Goal: Information Seeking & Learning: Learn about a topic

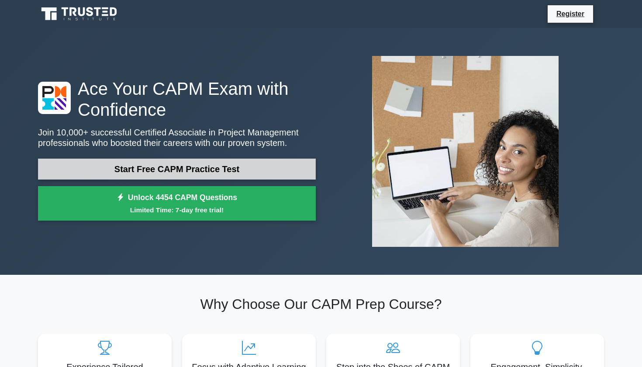
click at [180, 166] on link "Start Free CAPM Practice Test" at bounding box center [177, 169] width 278 height 21
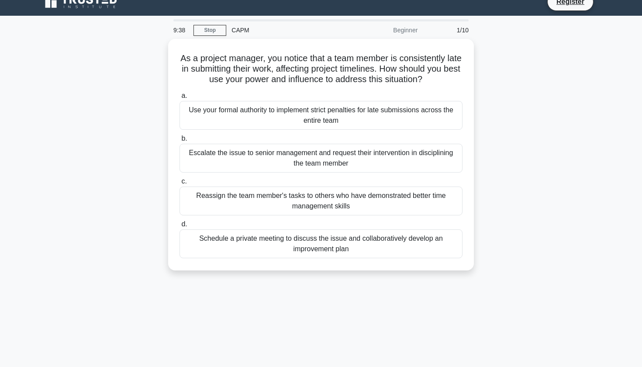
scroll to position [14, 0]
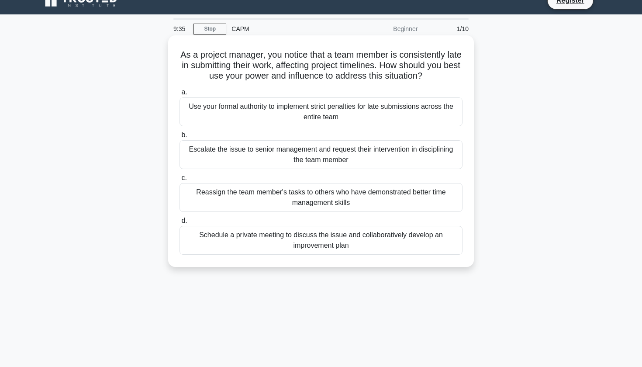
click at [215, 245] on div "Schedule a private meeting to discuss the issue and collaboratively develop an …" at bounding box center [321, 240] width 283 height 29
click at [180, 224] on input "d. Schedule a private meeting to discuss the issue and collaboratively develop …" at bounding box center [180, 221] width 0 height 6
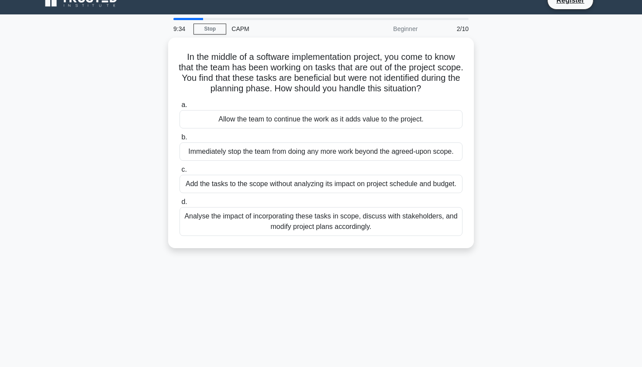
scroll to position [0, 0]
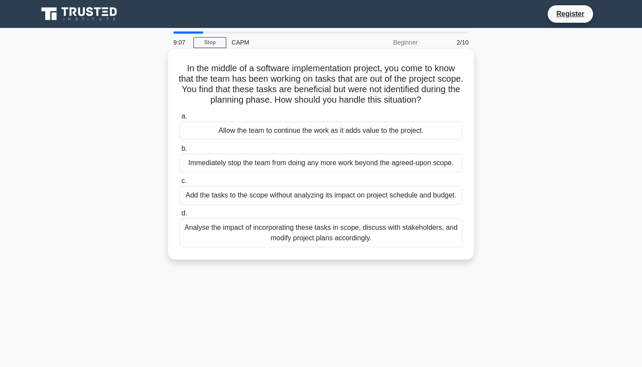
click at [209, 234] on div "Analyse the impact of incorporating these tasks in scope, discuss with stakehol…" at bounding box center [321, 233] width 283 height 29
click at [180, 216] on input "d. Analyse the impact of incorporating these tasks in scope, discuss with stake…" at bounding box center [180, 214] width 0 height 6
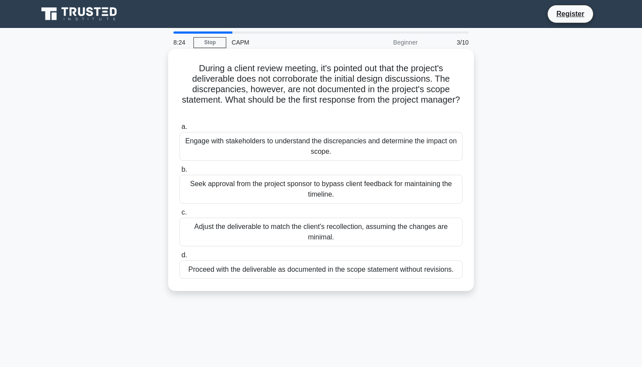
click at [268, 139] on div "Engage with stakeholders to understand the discrepancies and determine the impa…" at bounding box center [321, 146] width 283 height 29
click at [180, 130] on input "a. Engage with stakeholders to understand the discrepancies and determine the i…" at bounding box center [180, 127] width 0 height 6
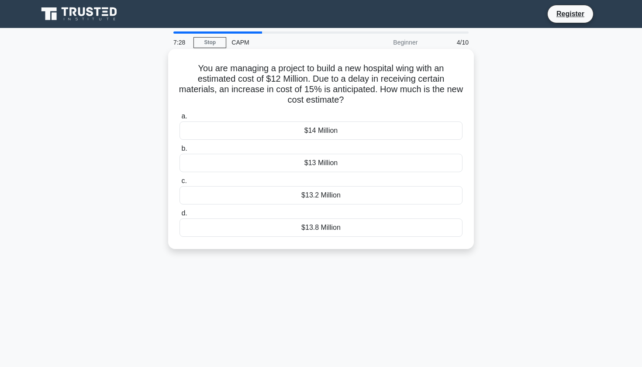
click at [254, 231] on div "$13.8 Million" at bounding box center [321, 228] width 283 height 18
click at [180, 216] on input "d. $13.8 Million" at bounding box center [180, 214] width 0 height 6
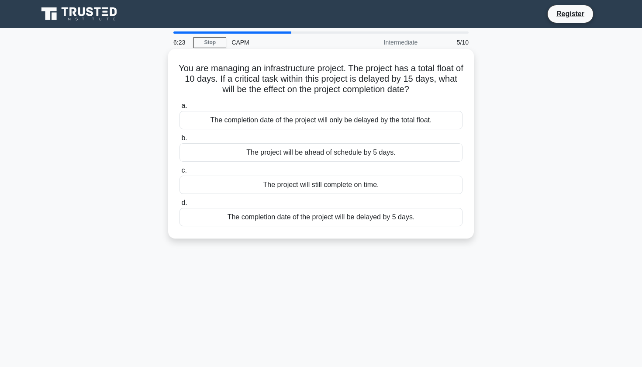
click at [279, 217] on div "The completion date of the project will be delayed by 5 days." at bounding box center [321, 217] width 283 height 18
click at [180, 206] on input "d. The completion date of the project will be delayed by 5 days." at bounding box center [180, 203] width 0 height 6
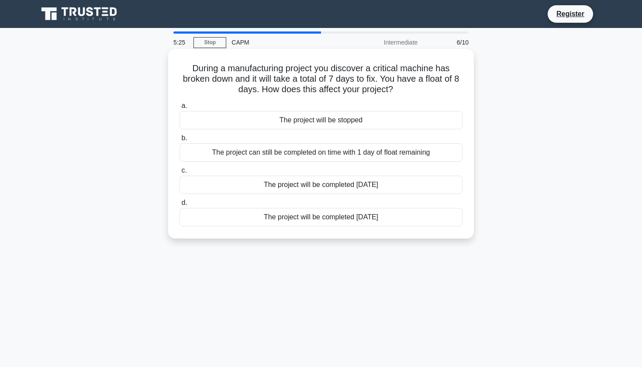
click at [278, 152] on div "The project can still be completed on time with 1 day of float remaining" at bounding box center [321, 152] width 283 height 18
click at [180, 141] on input "b. The project can still be completed on time with 1 day of float remaining" at bounding box center [180, 138] width 0 height 6
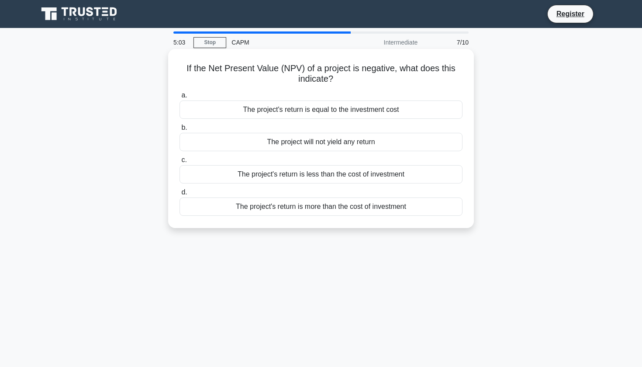
click at [296, 175] on div "The project's return is less than the cost of investment" at bounding box center [321, 174] width 283 height 18
click at [180, 163] on input "c. The project's return is less than the cost of investment" at bounding box center [180, 160] width 0 height 6
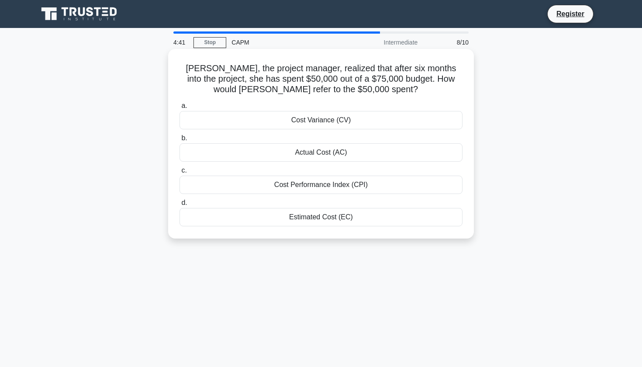
drag, startPoint x: 195, startPoint y: 66, endPoint x: 382, endPoint y: 229, distance: 248.7
click at [383, 230] on div "Linda, the project manager, realized that after six months into the project, sh…" at bounding box center [321, 143] width 299 height 183
copy div "Linda, the project manager, realized that after six months into the project, sh…"
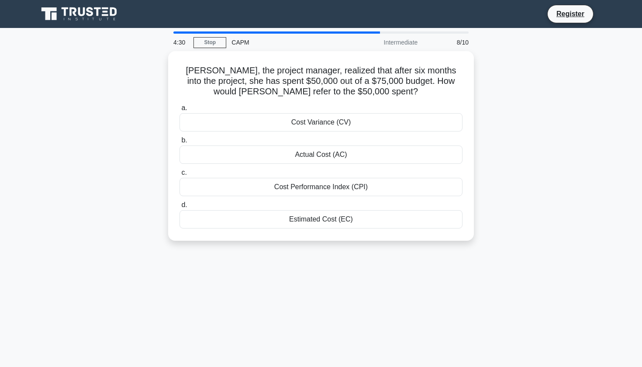
click at [422, 296] on div "4:30 Stop CAPM Intermediate 8/10 Linda, the project manager, realized that afte…" at bounding box center [321, 249] width 577 height 437
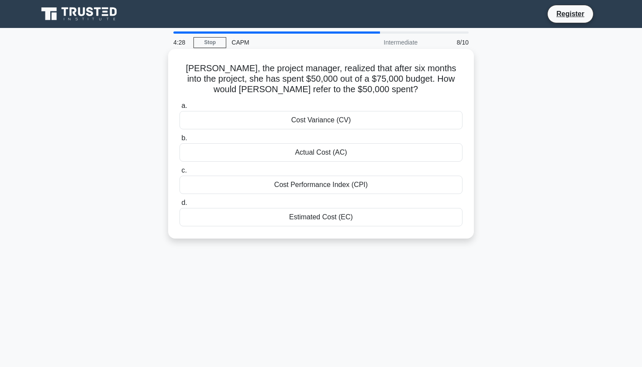
click at [358, 153] on div "Actual Cost (AC)" at bounding box center [321, 152] width 283 height 18
click at [180, 141] on input "b. Actual Cost (AC)" at bounding box center [180, 138] width 0 height 6
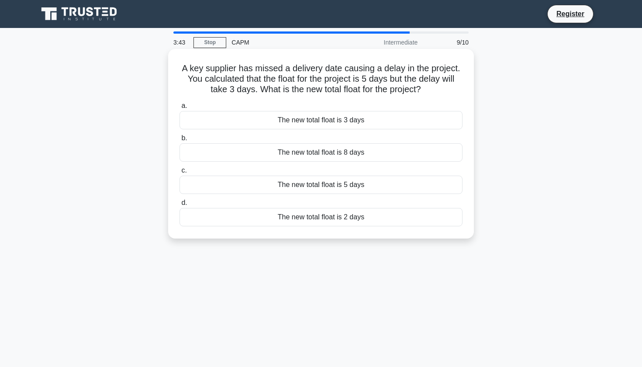
click at [319, 219] on div "The new total float is 2 days" at bounding box center [321, 217] width 283 height 18
click at [180, 206] on input "d. The new total float is 2 days" at bounding box center [180, 203] width 0 height 6
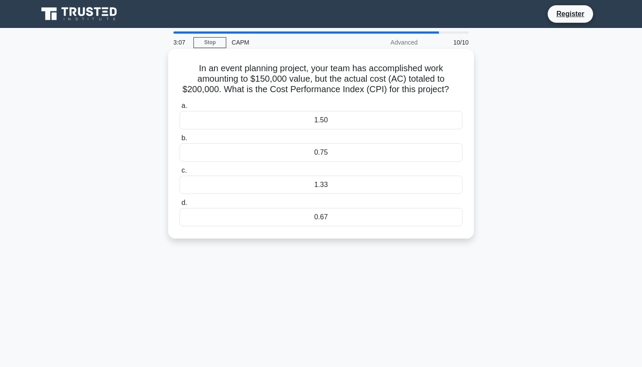
click at [328, 182] on div "1.33" at bounding box center [321, 185] width 283 height 18
click at [180, 173] on input "c. 1.33" at bounding box center [180, 171] width 0 height 6
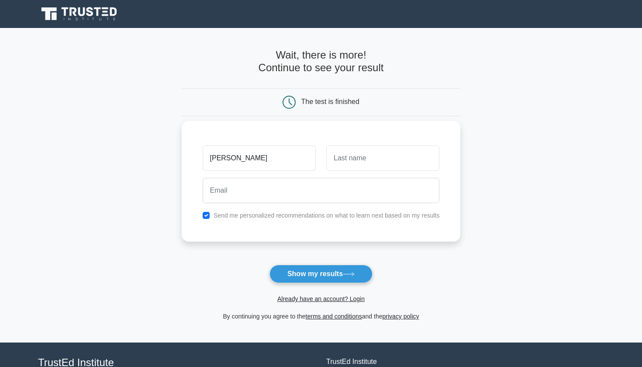
type input "[PERSON_NAME]"
type input "L"
type input "Kumar"
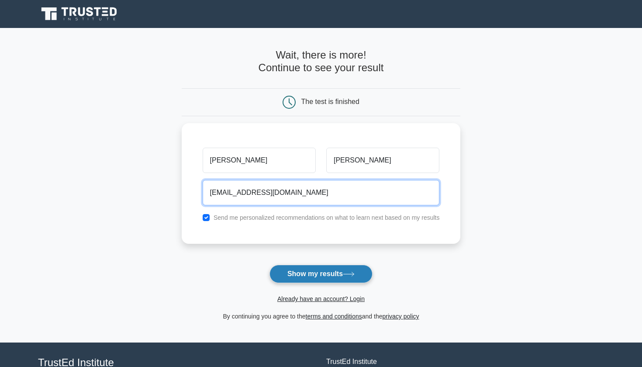
type input "shraddhasaikumar@gmail.com"
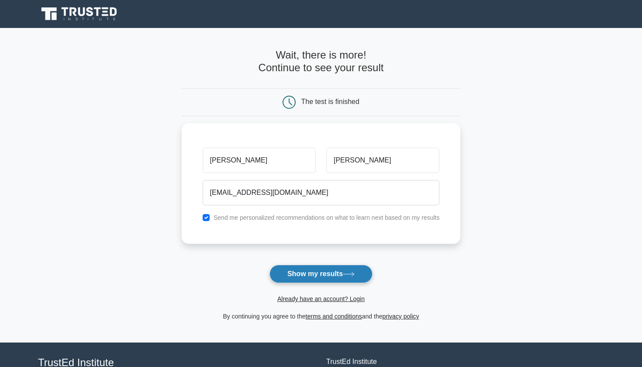
click at [311, 271] on button "Show my results" at bounding box center [321, 274] width 103 height 18
